Goal: Browse casually: Explore the website without a specific task or goal

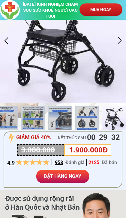
scroll to position [66, 0]
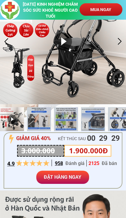
click at [118, 40] on div at bounding box center [120, 42] width 10 height 10
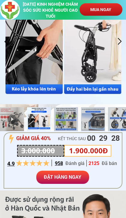
click at [119, 38] on div at bounding box center [120, 42] width 10 height 10
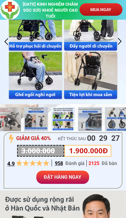
click at [115, 42] on div at bounding box center [120, 42] width 10 height 10
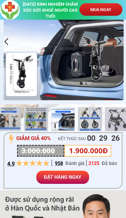
click at [116, 41] on div at bounding box center [120, 42] width 10 height 10
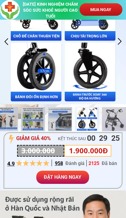
click at [113, 45] on div at bounding box center [63, 42] width 126 height 126
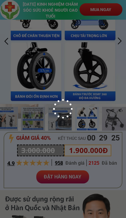
scroll to position [0, 0]
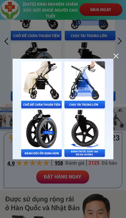
click at [112, 59] on img at bounding box center [63, 109] width 101 height 101
click at [117, 58] on div at bounding box center [116, 56] width 5 height 5
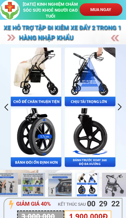
scroll to position [66, 0]
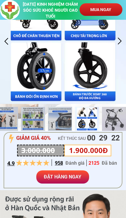
click at [114, 57] on div at bounding box center [63, 41] width 126 height 126
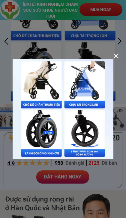
click at [115, 58] on div at bounding box center [116, 56] width 5 height 5
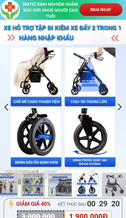
scroll to position [66, 0]
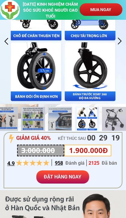
click at [122, 41] on div at bounding box center [120, 41] width 10 height 10
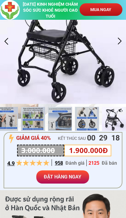
click at [117, 40] on div at bounding box center [120, 41] width 10 height 10
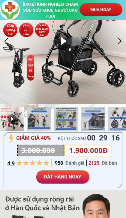
click at [121, 41] on div at bounding box center [120, 41] width 10 height 10
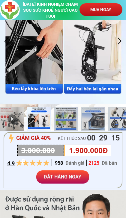
click at [118, 41] on div at bounding box center [120, 41] width 10 height 10
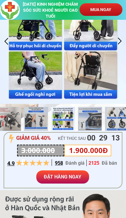
click at [121, 39] on div at bounding box center [120, 41] width 10 height 10
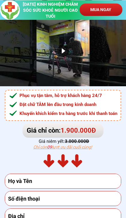
scroll to position [3971, 0]
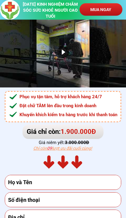
click at [103, 8] on p "MUA NGAY" at bounding box center [101, 9] width 43 height 13
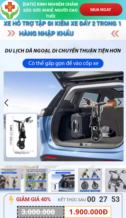
scroll to position [5, 0]
